Goal: Transaction & Acquisition: Subscribe to service/newsletter

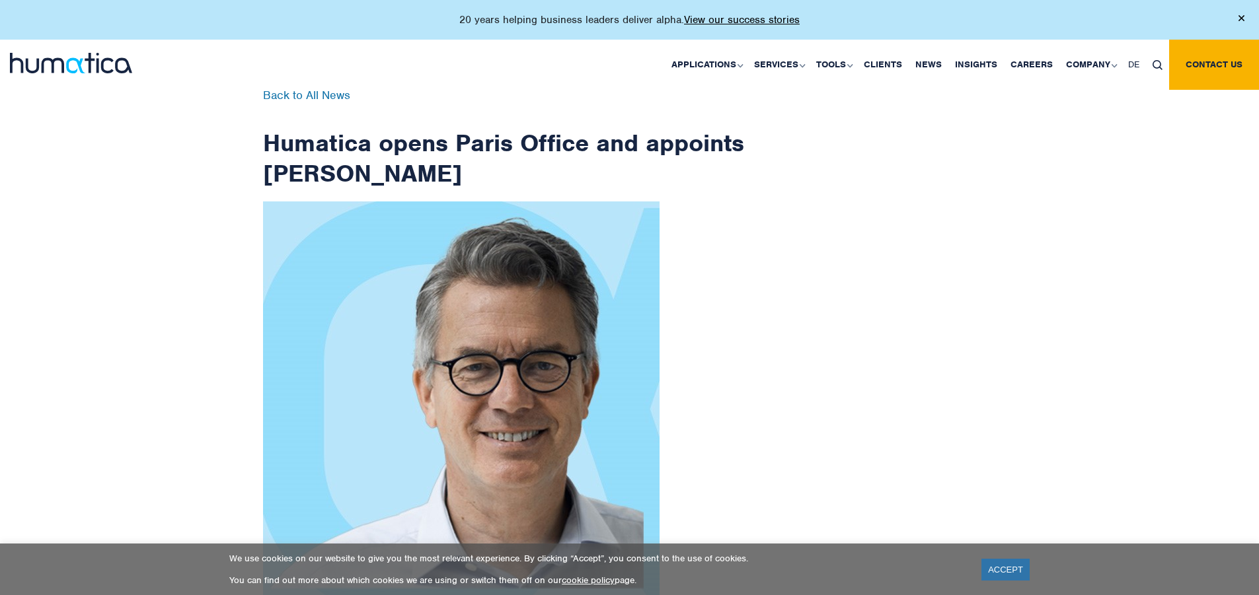
scroll to position [2108, 0]
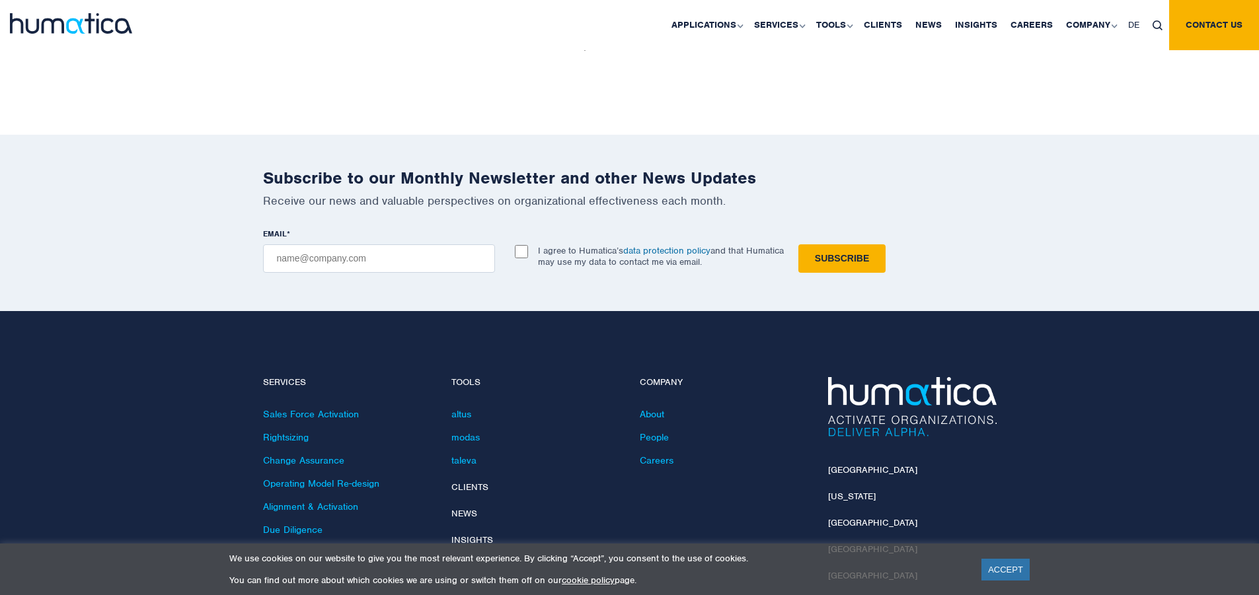
checkbox input "true"
type input "[EMAIL_ADDRESS][DOMAIN_NAME]"
click at [798, 244] on input "Subscribe" at bounding box center [841, 258] width 87 height 28
